Goal: Task Accomplishment & Management: Use online tool/utility

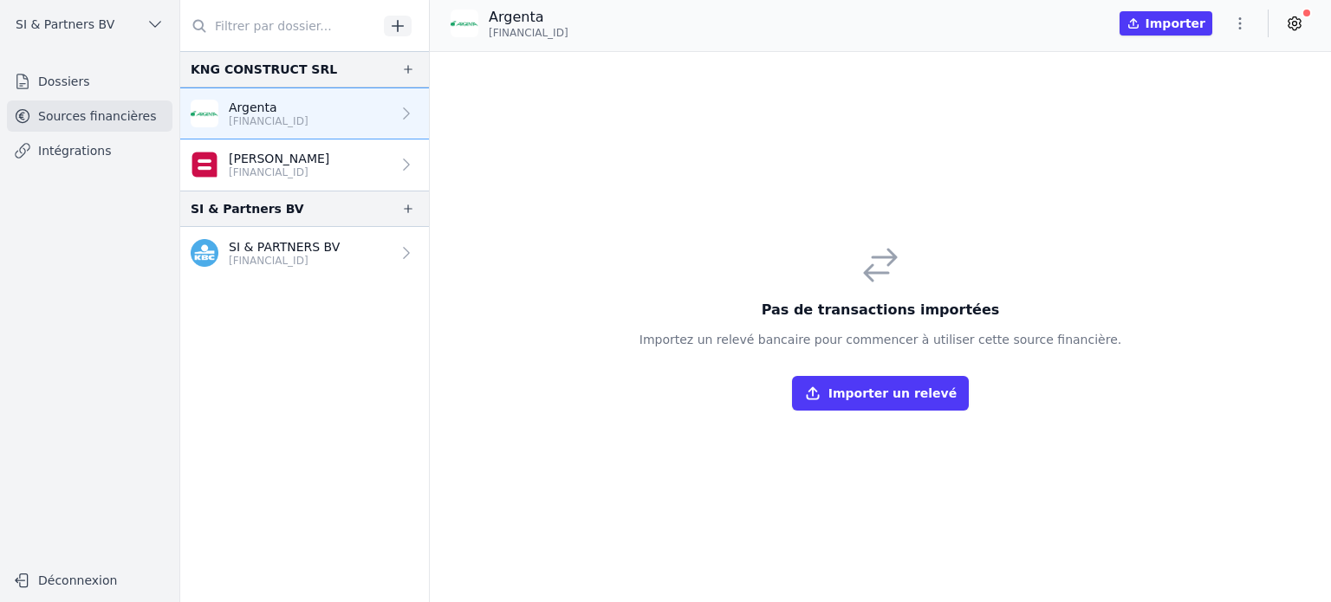
click at [308, 115] on p "[FINANCIAL_ID]" at bounding box center [269, 121] width 80 height 14
click at [308, 121] on p "[FINANCIAL_ID]" at bounding box center [269, 121] width 80 height 14
click at [1166, 18] on button "Importer" at bounding box center [1166, 23] width 93 height 24
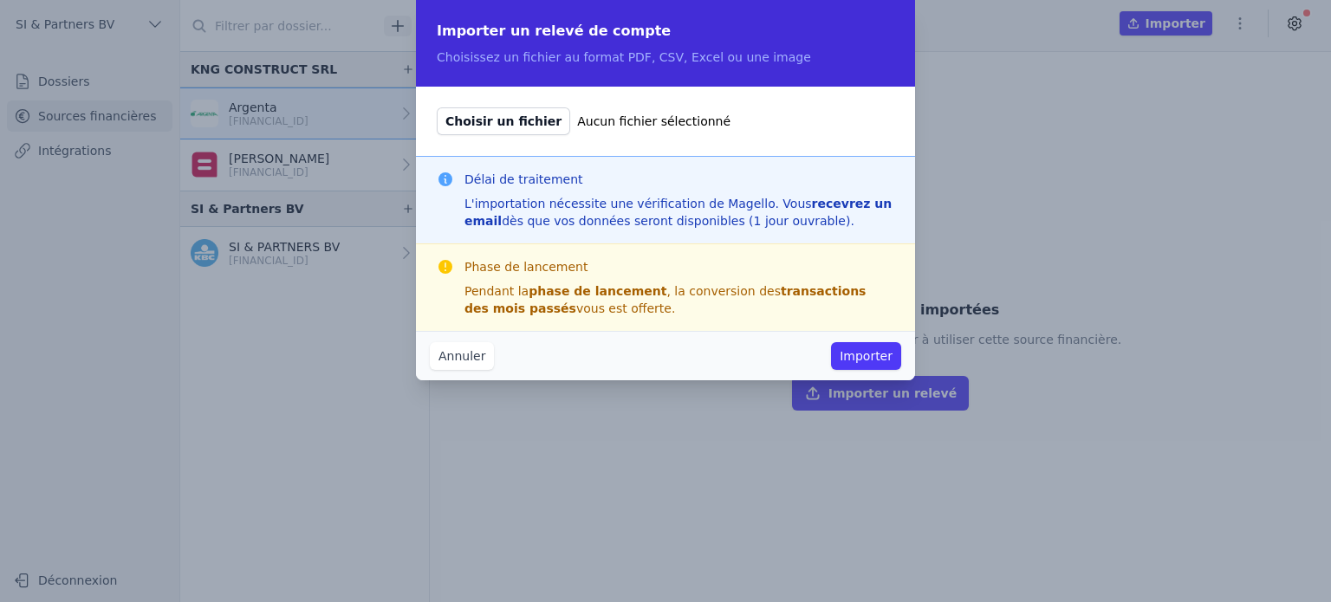
click at [515, 127] on span "Choisir un fichier" at bounding box center [503, 121] width 133 height 28
click at [437, 107] on input "Choisir un fichier Aucun fichier sélectionné" at bounding box center [436, 107] width 1 height 1
type input "C:\fakepath\rekeninguittreksels (1).pdf"
